Goal: Find specific page/section: Find specific page/section

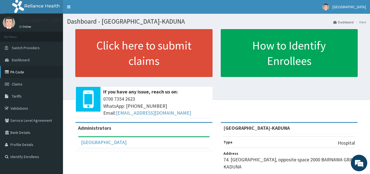
click at [13, 72] on link "PA Code" at bounding box center [31, 72] width 63 height 12
click at [20, 60] on span "Dashboard" at bounding box center [21, 59] width 18 height 5
click at [19, 59] on span "Dashboard" at bounding box center [21, 59] width 18 height 5
click at [13, 73] on link "PA Code" at bounding box center [31, 72] width 63 height 12
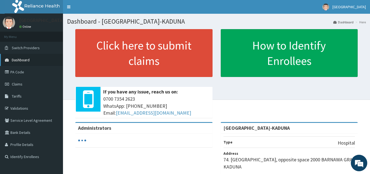
click at [16, 59] on span "Dashboard" at bounding box center [21, 59] width 18 height 5
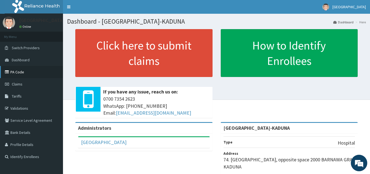
click at [15, 73] on link "PA Code" at bounding box center [31, 72] width 63 height 12
click at [17, 70] on link "PA Code" at bounding box center [31, 72] width 63 height 12
